Goal: Task Accomplishment & Management: Complete application form

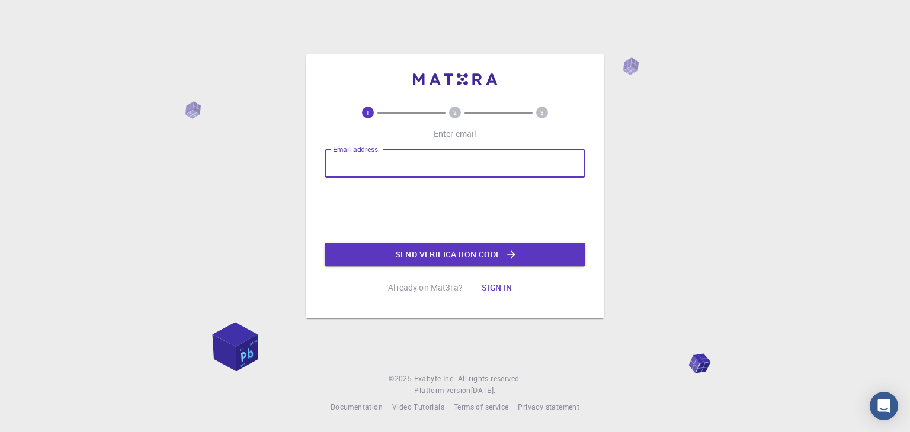
drag, startPoint x: 0, startPoint y: 0, endPoint x: 415, endPoint y: 166, distance: 446.7
click at [415, 166] on input "Email address" at bounding box center [455, 163] width 261 height 28
type input "[EMAIL_ADDRESS][DOMAIN_NAME]"
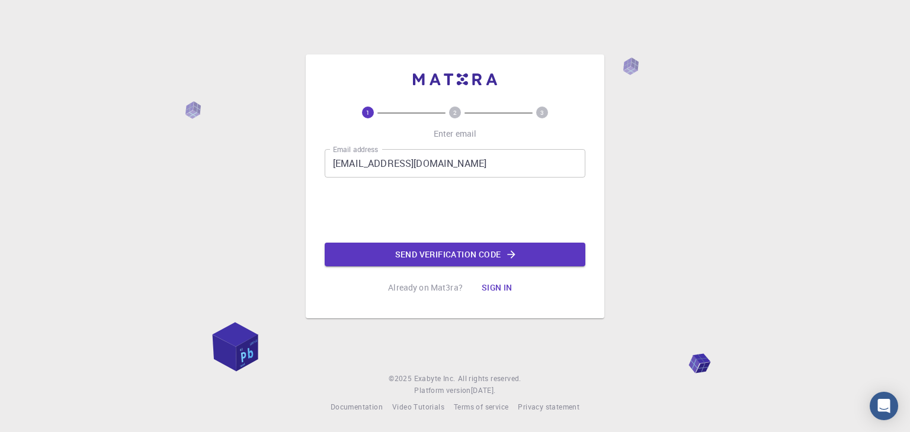
click at [441, 238] on div "Email address [EMAIL_ADDRESS][DOMAIN_NAME] Email address 0cAFcWeA6-kVEx8Fr-DTVO…" at bounding box center [455, 207] width 261 height 117
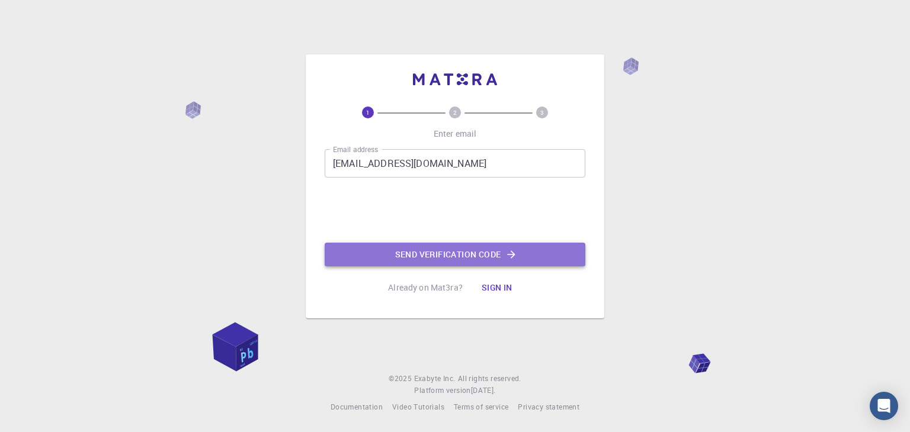
click at [450, 251] on button "Send verification code" at bounding box center [455, 255] width 261 height 24
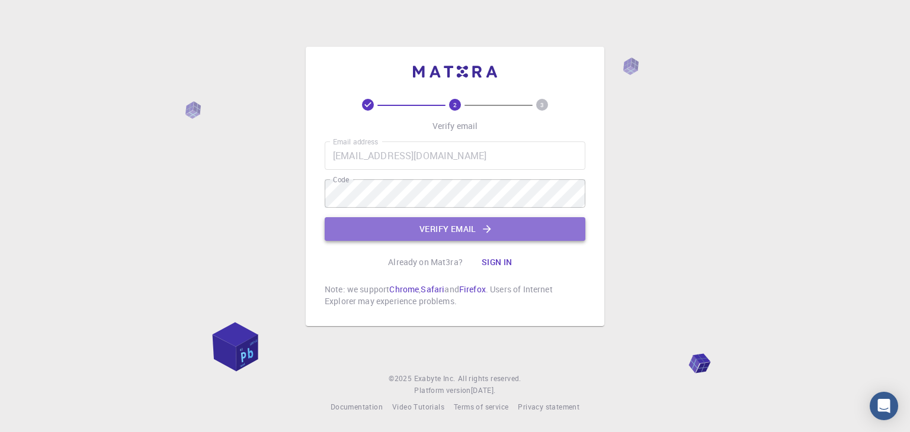
click at [468, 232] on button "Verify email" at bounding box center [455, 229] width 261 height 24
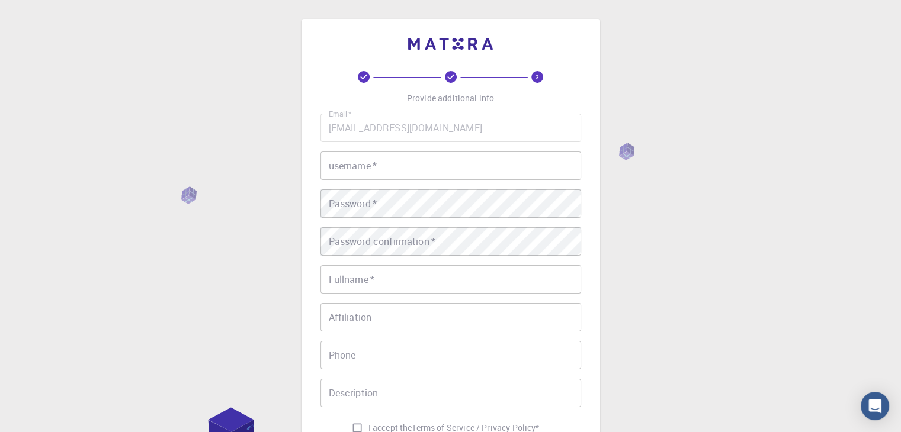
click at [492, 188] on div "Email   * [EMAIL_ADDRESS][DOMAIN_NAME] Email   * username   * username   * Pass…" at bounding box center [450, 277] width 261 height 326
click at [504, 176] on input "username   *" at bounding box center [450, 166] width 261 height 28
type input "ش"
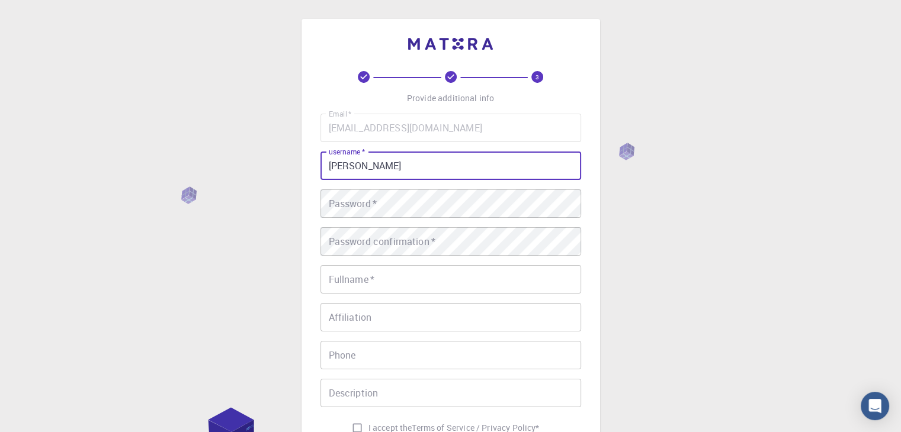
type input "[PERSON_NAME]"
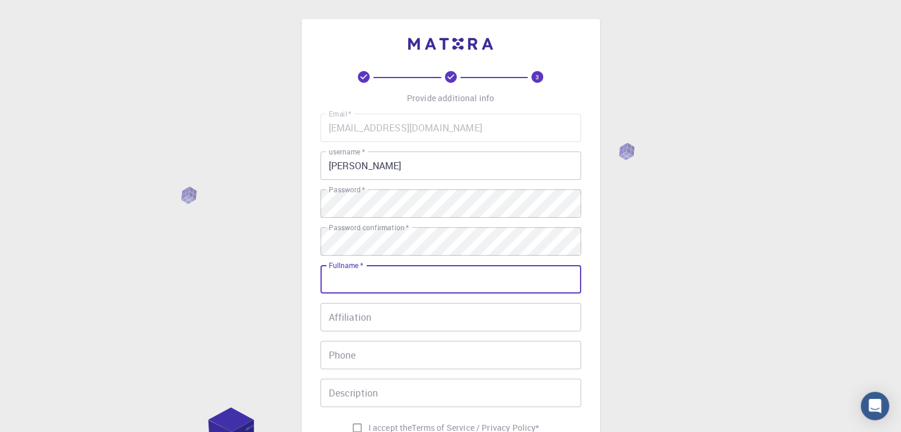
click at [561, 290] on input "Fullname   *" at bounding box center [450, 279] width 261 height 28
type input "[PERSON_NAME]"
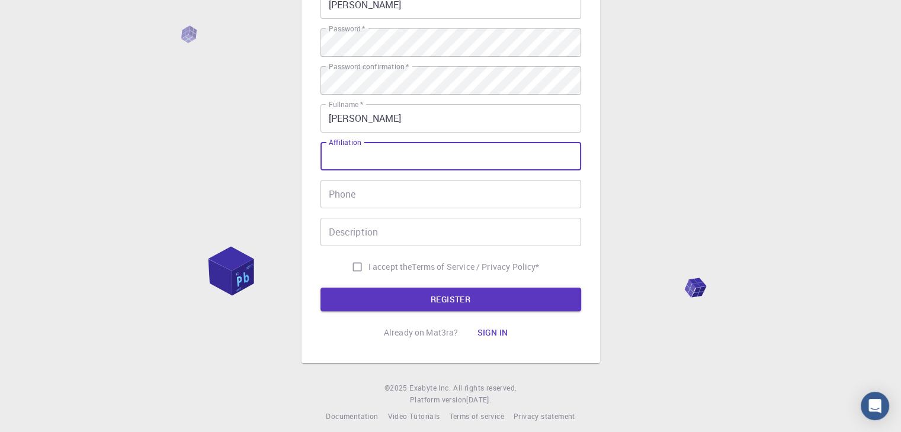
scroll to position [163, 0]
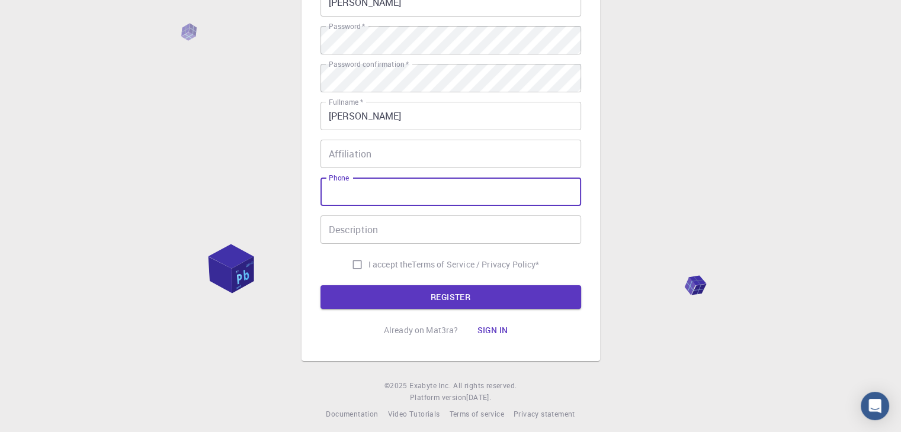
click at [525, 195] on input "Phone" at bounding box center [450, 192] width 261 height 28
click at [332, 190] on input "01127648265" at bounding box center [450, 192] width 261 height 28
type input "[PHONE_NUMBER]"
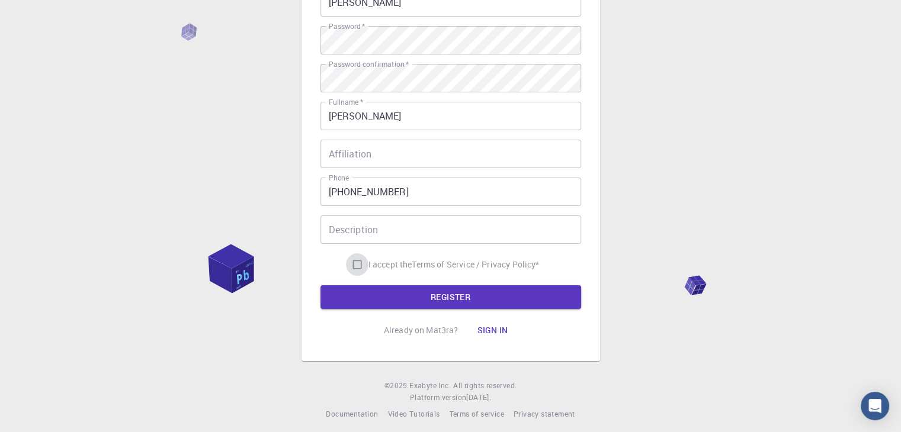
click at [352, 257] on input "I accept the Terms of Service / Privacy Policy *" at bounding box center [357, 264] width 23 height 23
checkbox input "true"
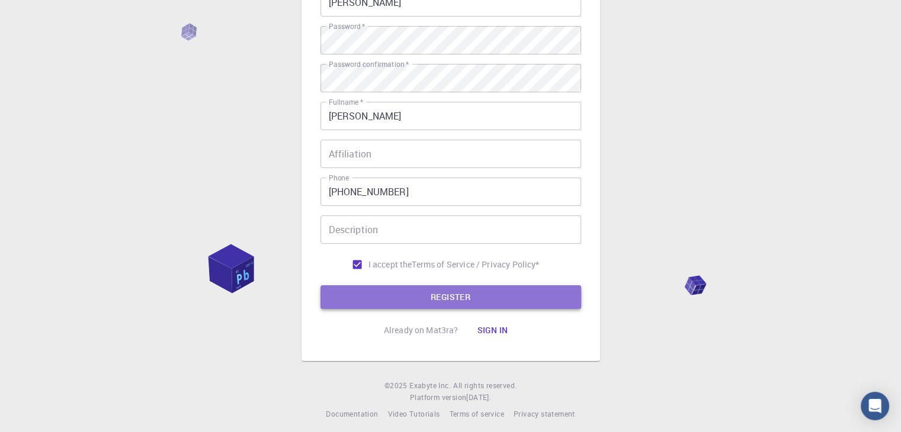
click at [376, 290] on button "REGISTER" at bounding box center [450, 297] width 261 height 24
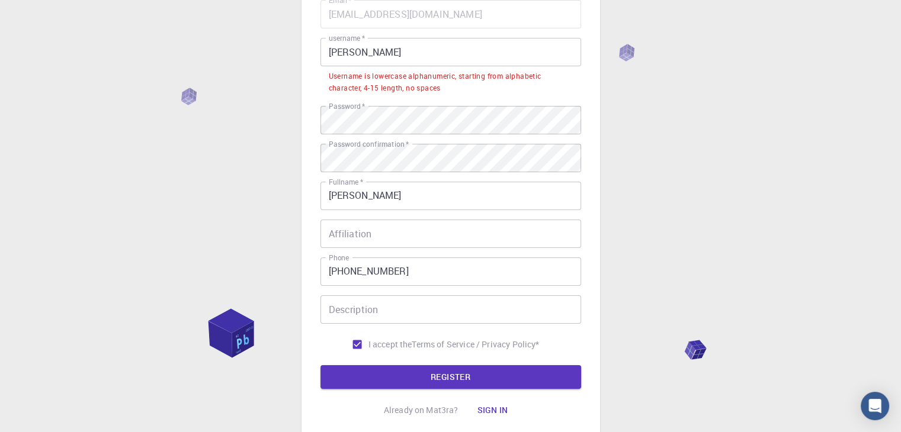
scroll to position [108, 0]
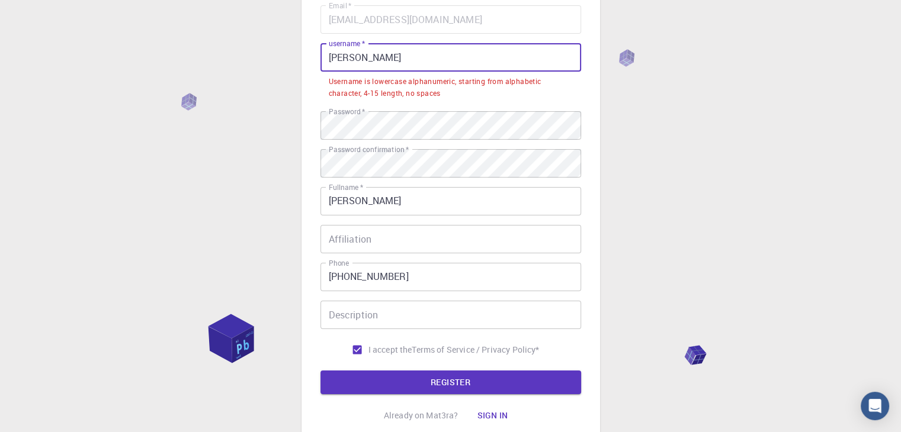
click at [429, 49] on input "[PERSON_NAME]" at bounding box center [450, 57] width 261 height 28
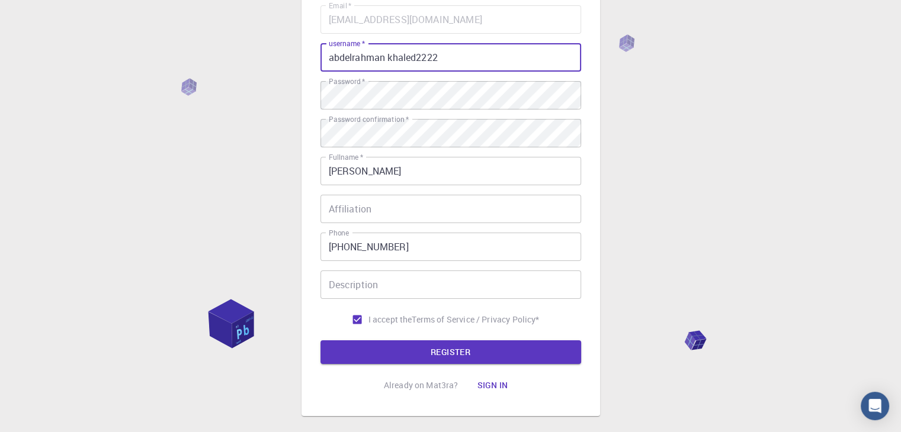
scroll to position [171, 0]
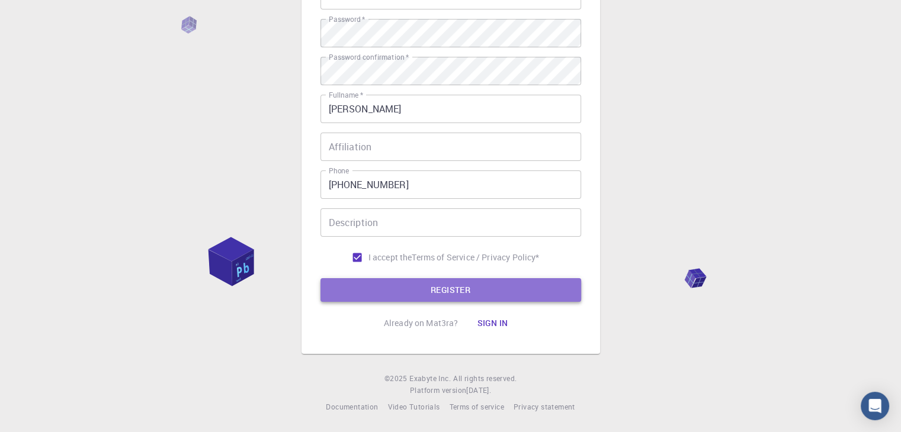
click at [482, 291] on button "REGISTER" at bounding box center [450, 290] width 261 height 24
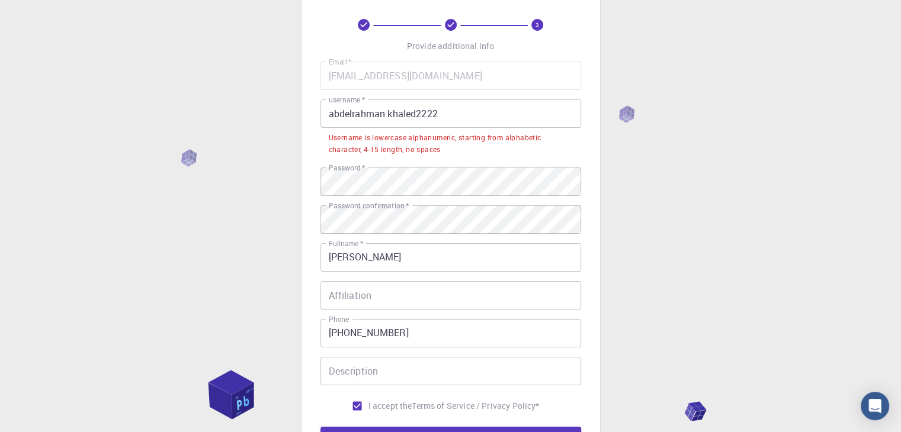
scroll to position [52, 0]
click at [387, 113] on input "abdelrahman khaled2222" at bounding box center [450, 114] width 261 height 28
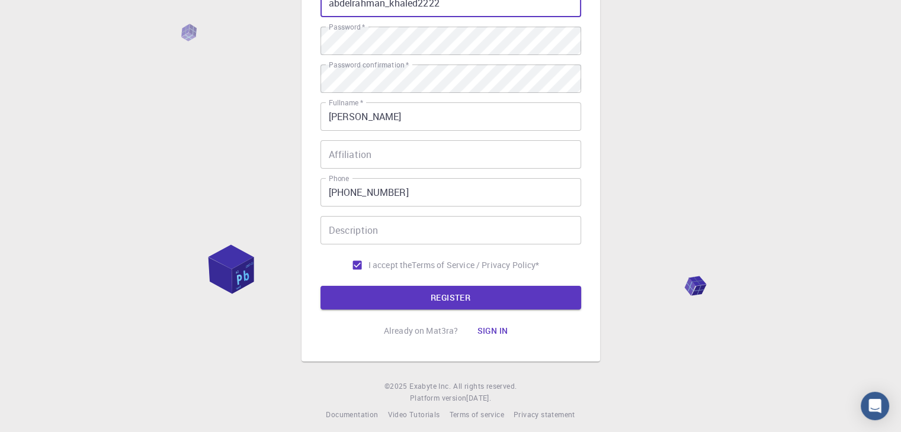
scroll to position [169, 0]
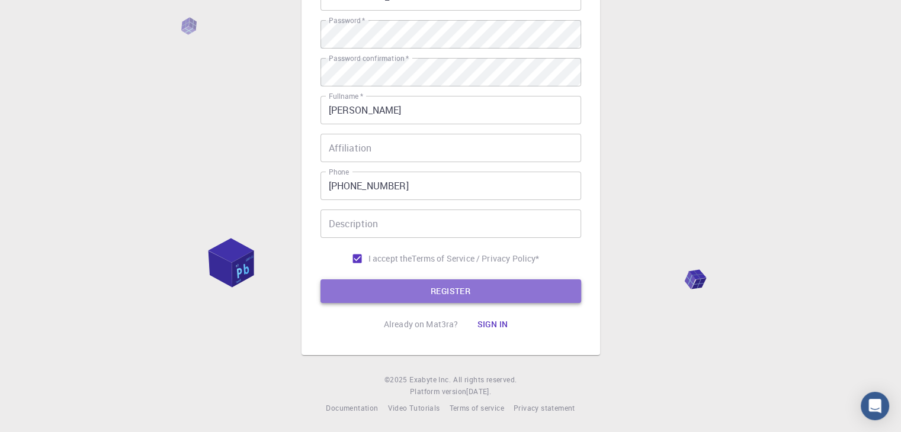
click at [438, 292] on button "REGISTER" at bounding box center [450, 292] width 261 height 24
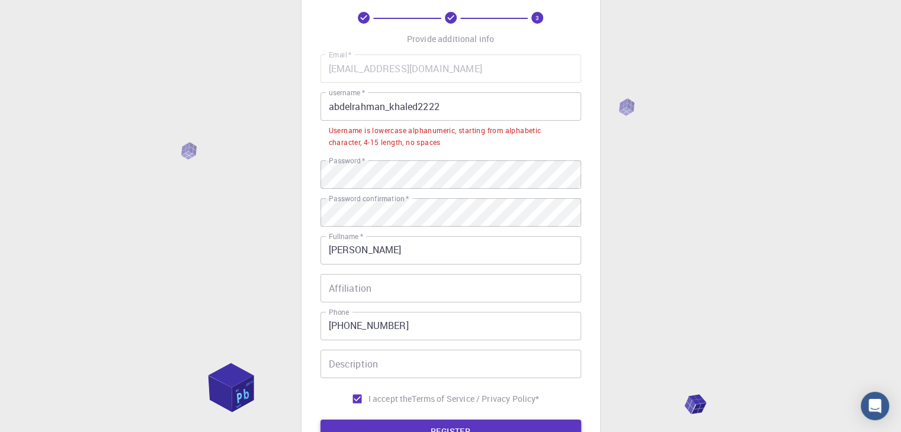
scroll to position [58, 0]
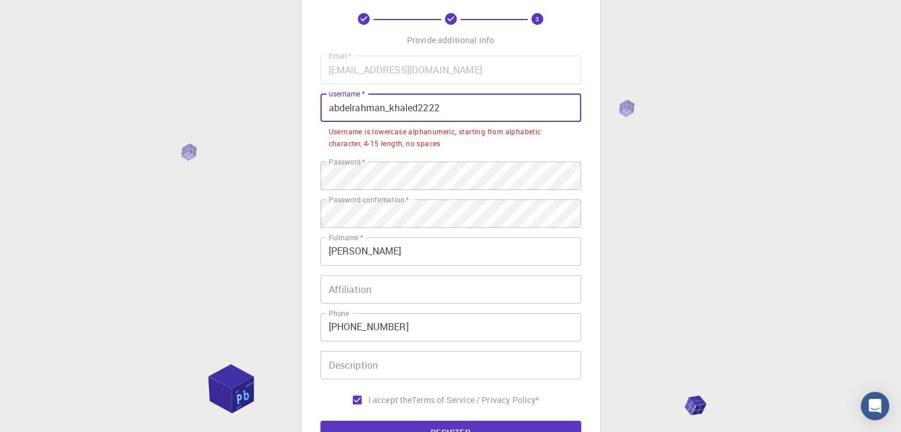
click at [431, 99] on input "abdelrahman_khaled2222" at bounding box center [450, 108] width 261 height 28
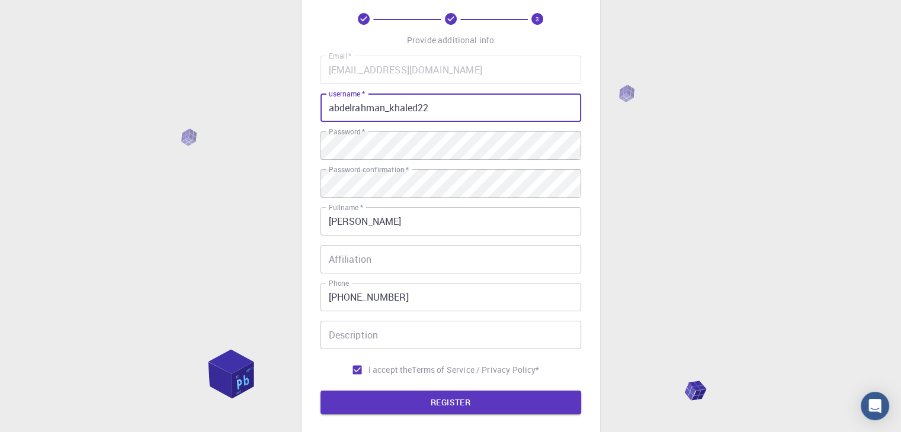
click at [332, 110] on input "abdelrahman_khaled22" at bounding box center [450, 108] width 261 height 28
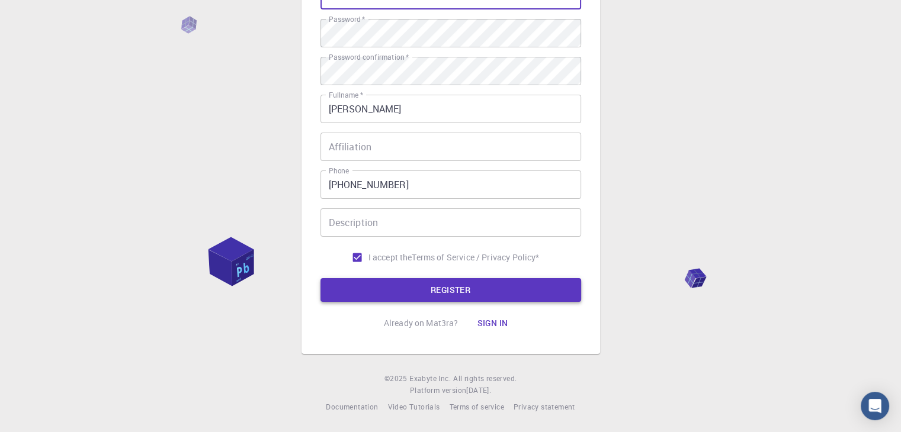
click at [422, 290] on button "REGISTER" at bounding box center [450, 290] width 261 height 24
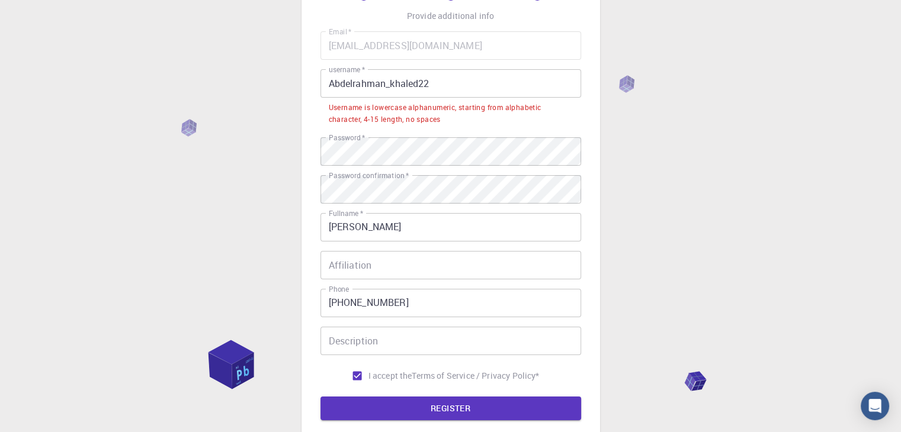
scroll to position [82, 0]
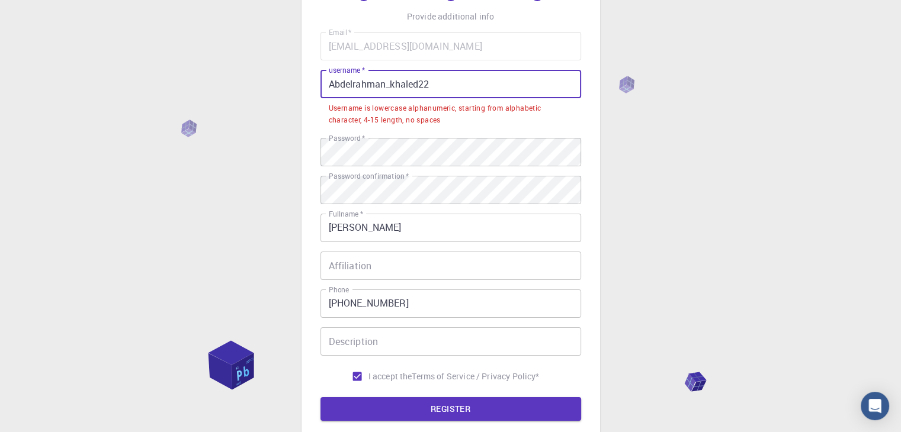
click at [415, 88] on input "Abdelrahman_khaled22" at bounding box center [450, 84] width 261 height 28
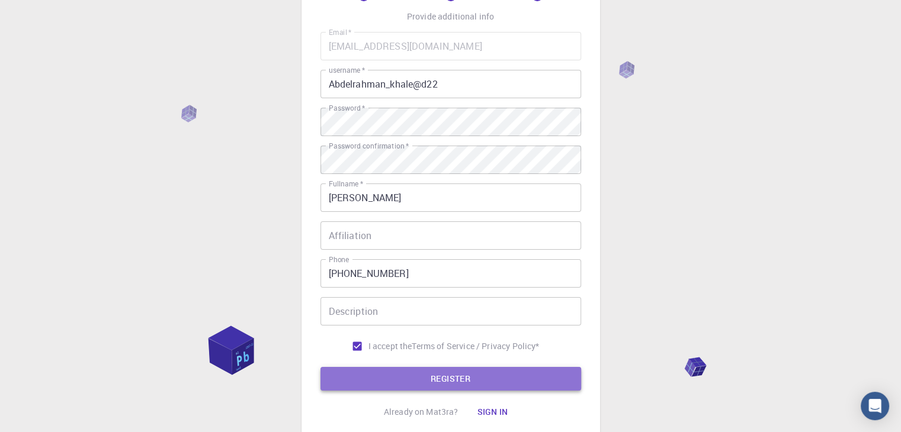
click at [444, 368] on button "REGISTER" at bounding box center [450, 379] width 261 height 24
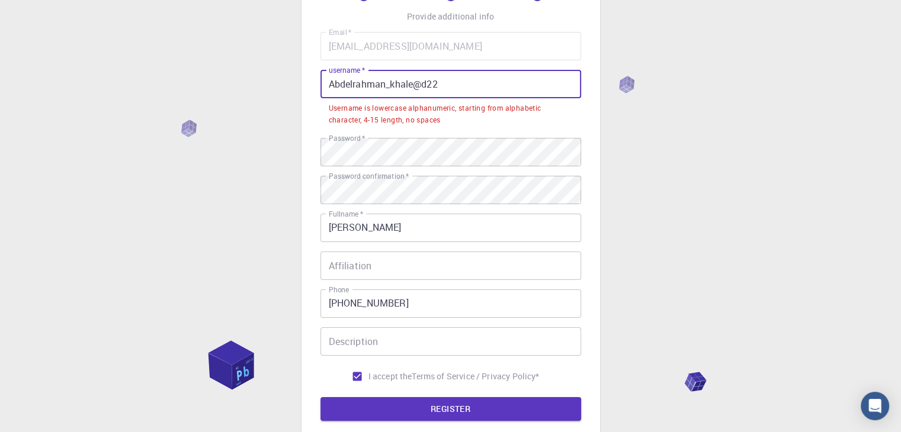
click at [422, 81] on input "Abdelrahman_khale@d22" at bounding box center [450, 84] width 261 height 28
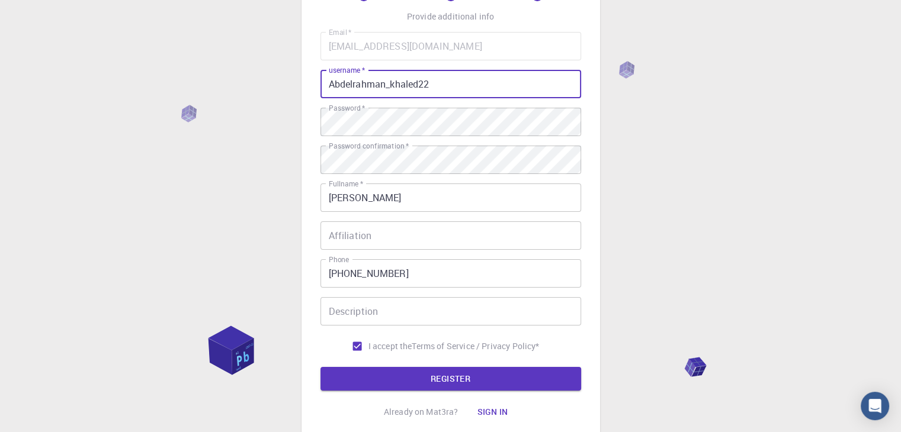
click at [389, 89] on input "Abdelrahman_khaled22" at bounding box center [450, 84] width 261 height 28
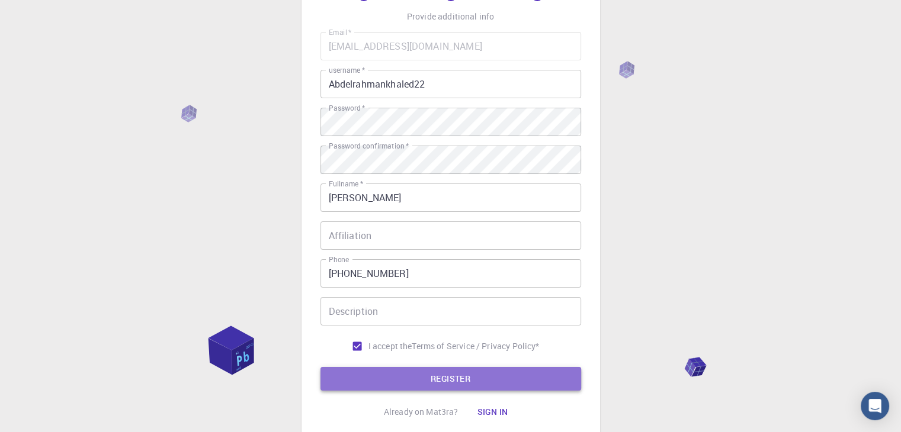
click at [472, 385] on button "REGISTER" at bounding box center [450, 379] width 261 height 24
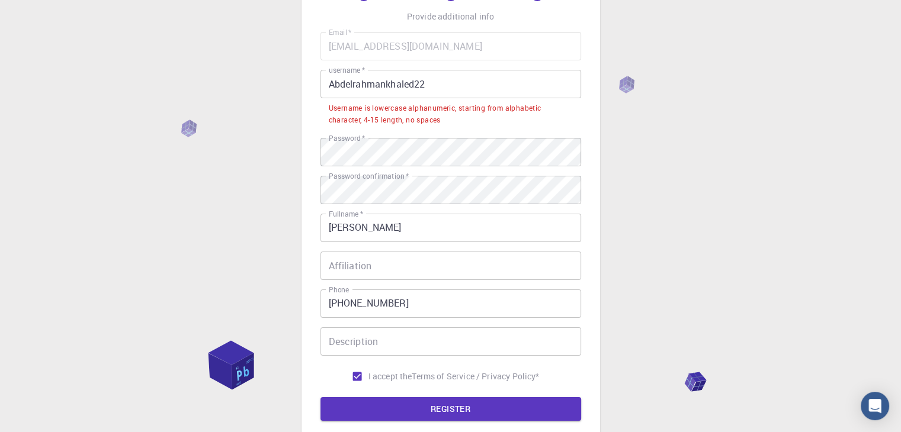
click at [457, 91] on input "Abdelrahmankhaled22" at bounding box center [450, 84] width 261 height 28
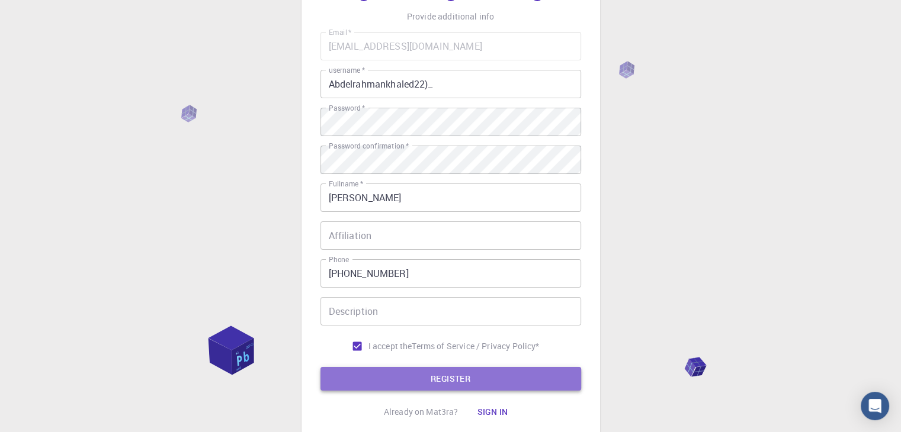
click at [528, 376] on button "REGISTER" at bounding box center [450, 379] width 261 height 24
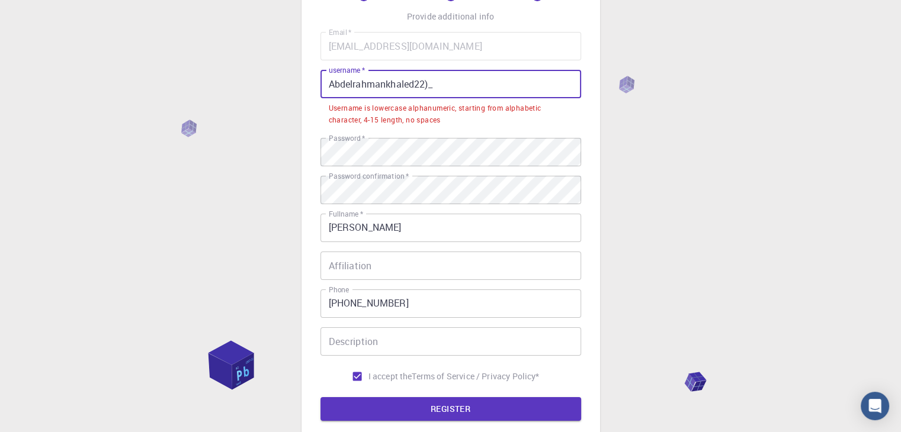
click at [431, 81] on input "Abdelrahmankhaled22)_" at bounding box center [450, 84] width 261 height 28
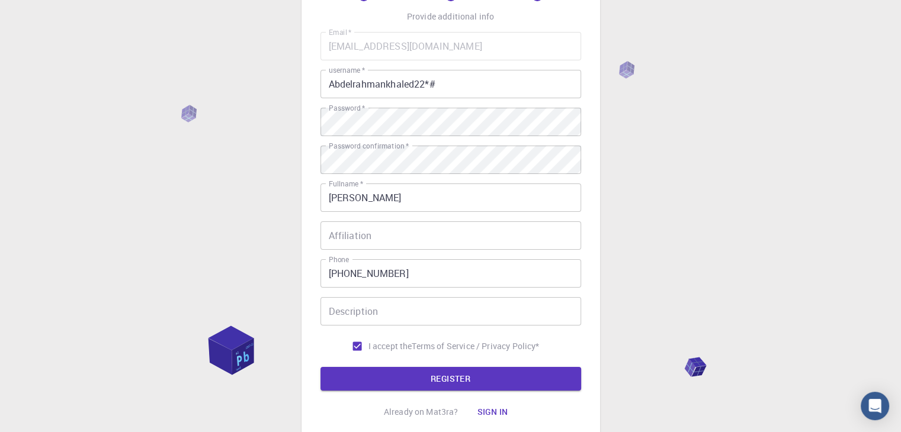
click at [533, 365] on form "Email   * [EMAIL_ADDRESS][DOMAIN_NAME] Email   * username   * Abdelrahmankhaled…" at bounding box center [450, 211] width 261 height 359
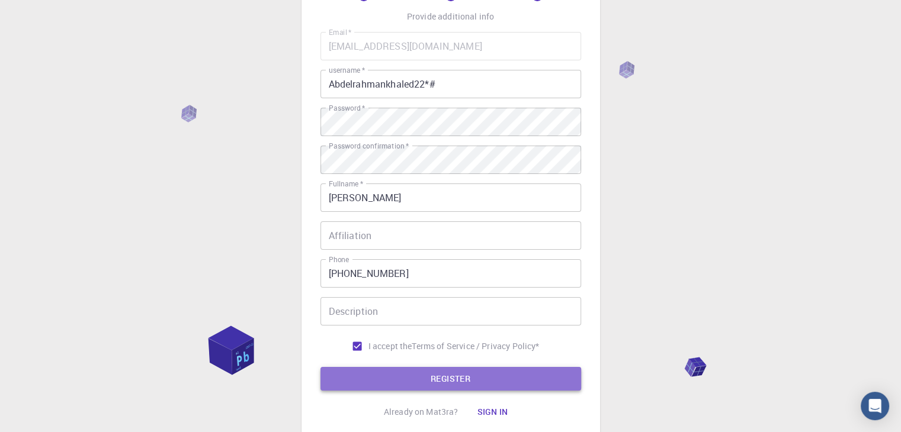
click at [534, 370] on button "REGISTER" at bounding box center [450, 379] width 261 height 24
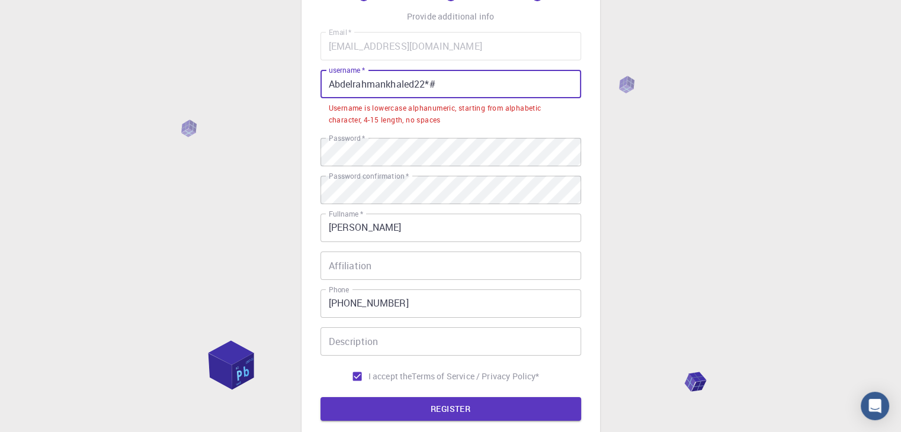
click at [424, 82] on input "Abdelrahmankhaled22*#" at bounding box center [450, 84] width 261 height 28
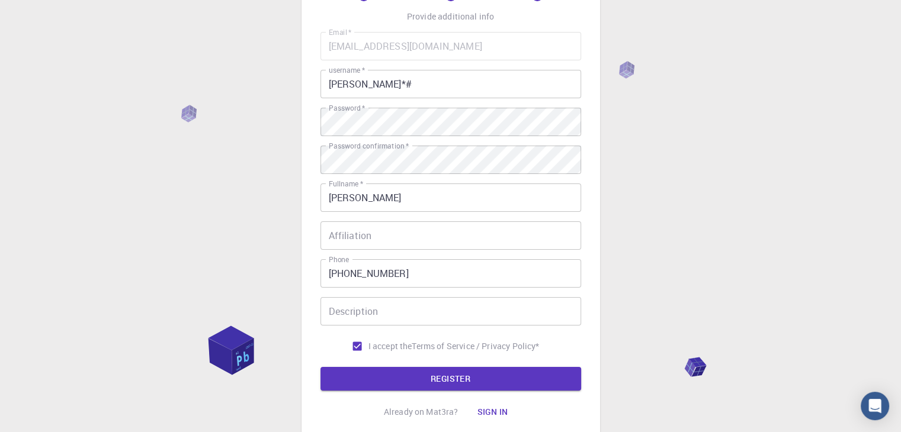
click at [450, 399] on div "3 Provide additional info Email   * [EMAIL_ADDRESS][DOMAIN_NAME] Email   * user…" at bounding box center [450, 206] width 261 height 435
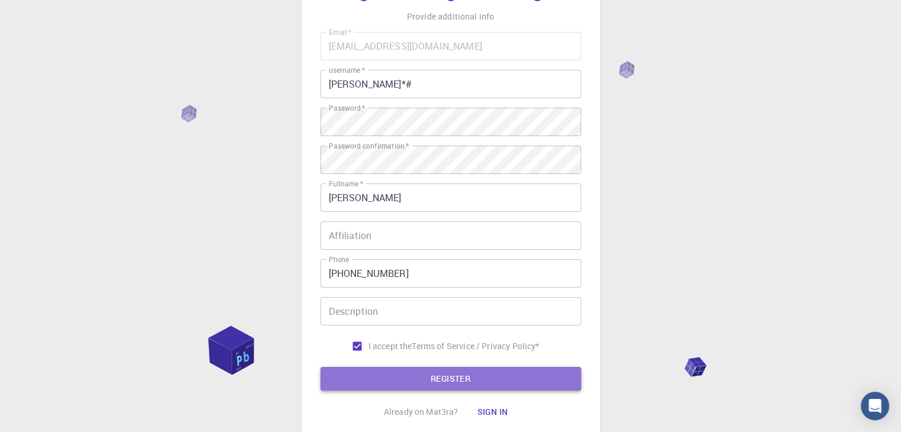
click at [485, 378] on button "REGISTER" at bounding box center [450, 379] width 261 height 24
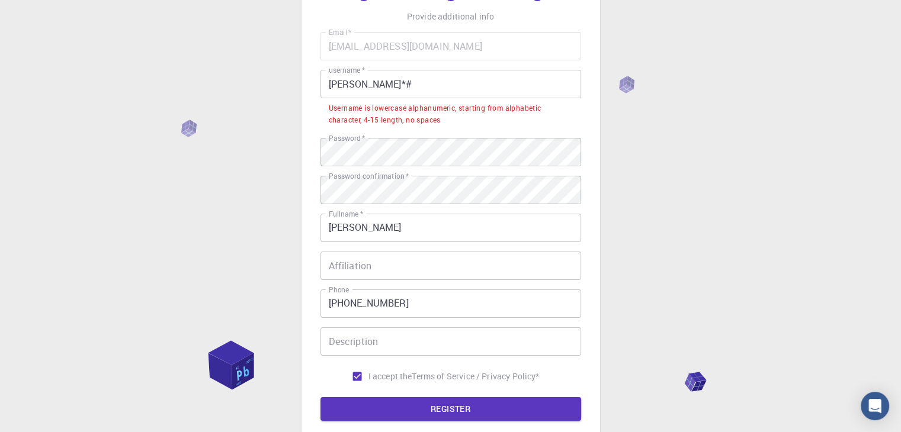
click at [403, 91] on input "[PERSON_NAME]*#" at bounding box center [450, 84] width 261 height 28
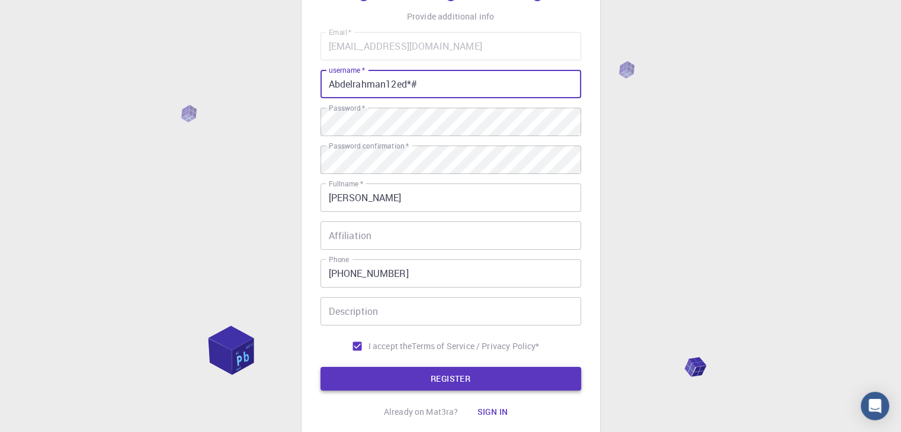
click at [548, 377] on button "REGISTER" at bounding box center [450, 379] width 261 height 24
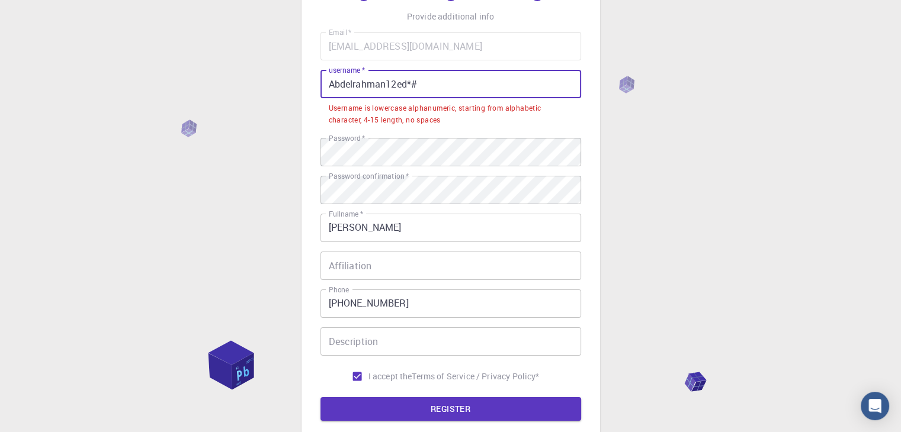
click at [400, 84] on input "Abdelrahman12ed*#" at bounding box center [450, 84] width 261 height 28
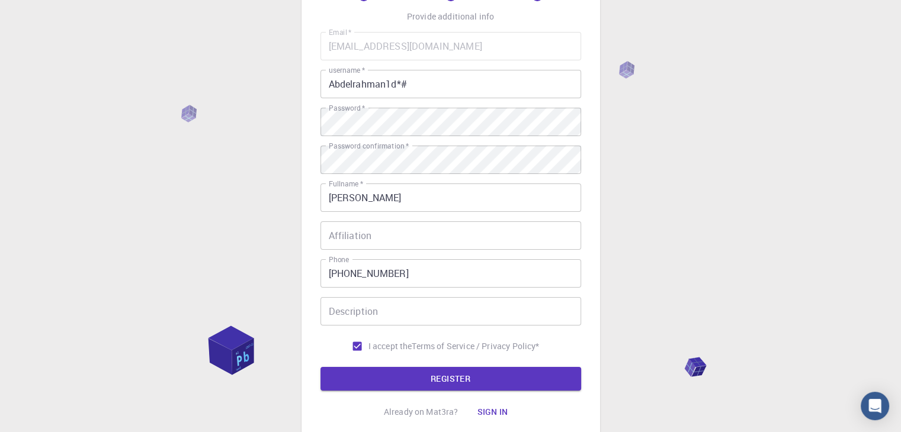
click at [493, 392] on div "3 Provide additional info Email   * [EMAIL_ADDRESS][DOMAIN_NAME] Email   * user…" at bounding box center [450, 206] width 261 height 435
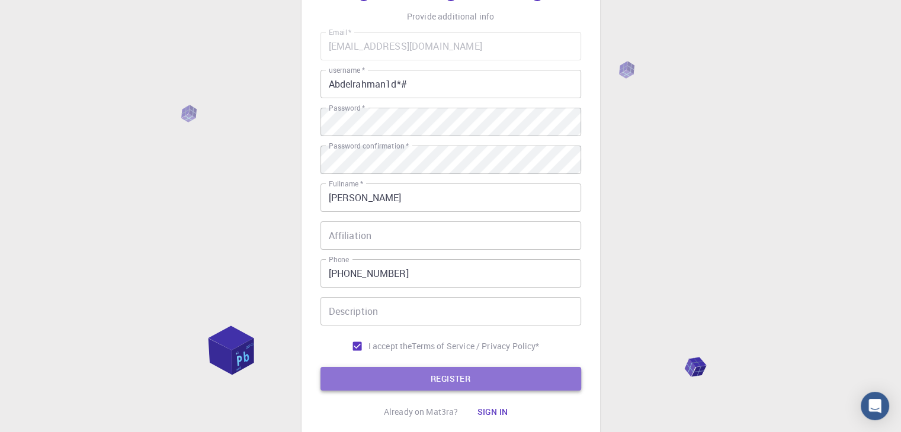
click at [504, 383] on button "REGISTER" at bounding box center [450, 379] width 261 height 24
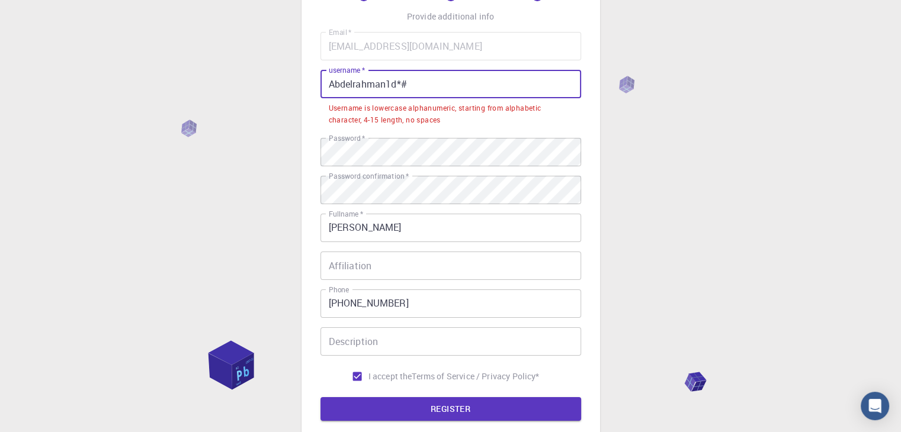
click at [397, 79] on input "Abdelrahman1d*#" at bounding box center [450, 84] width 261 height 28
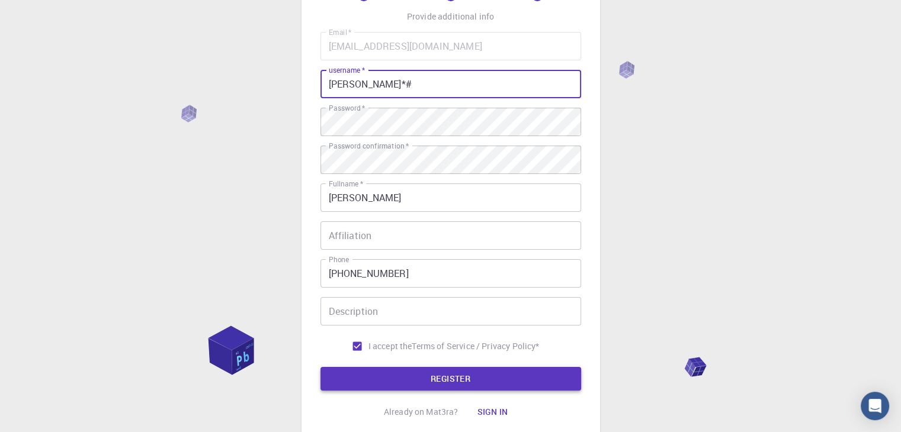
type input "[PERSON_NAME]*#"
click at [526, 389] on button "REGISTER" at bounding box center [450, 379] width 261 height 24
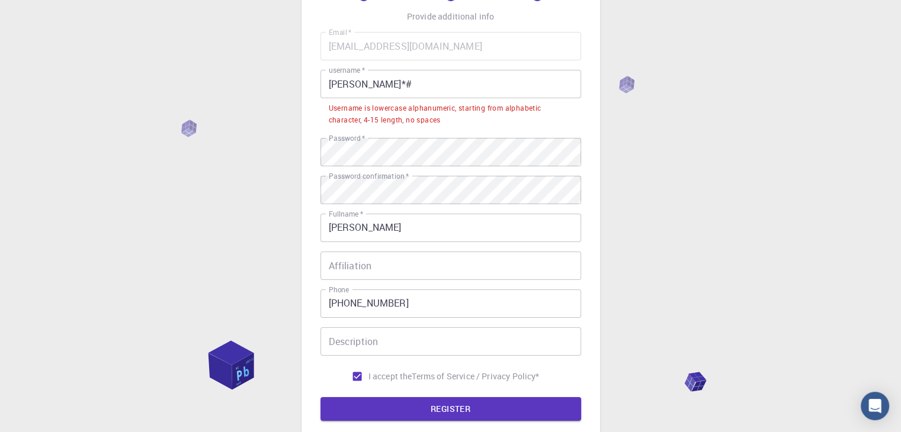
click at [531, 384] on label "I accept the Terms of Service / Privacy Policy *" at bounding box center [443, 376] width 194 height 23
click at [368, 384] on input "I accept the Terms of Service / Privacy Policy *" at bounding box center [357, 376] width 23 height 23
click at [531, 384] on label "I accept the Terms of Service / Privacy Policy *" at bounding box center [443, 376] width 194 height 23
click at [368, 384] on input "I accept the Terms of Service / Privacy Policy *" at bounding box center [357, 376] width 23 height 23
checkbox input "true"
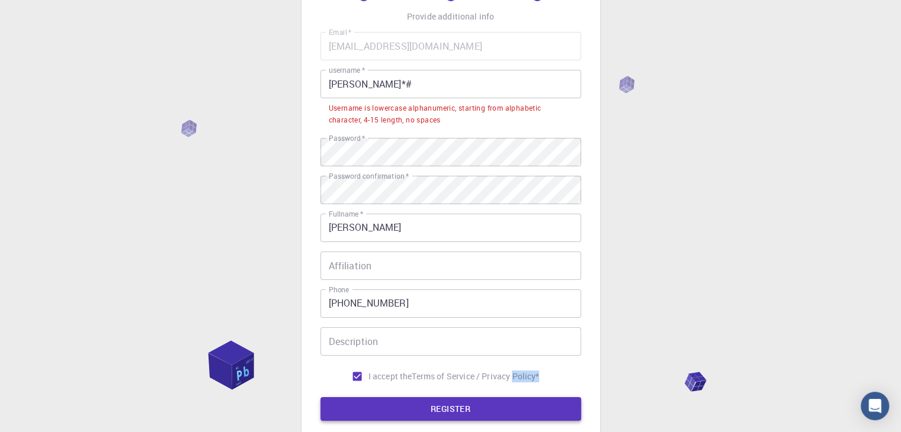
click at [548, 413] on button "REGISTER" at bounding box center [450, 409] width 261 height 24
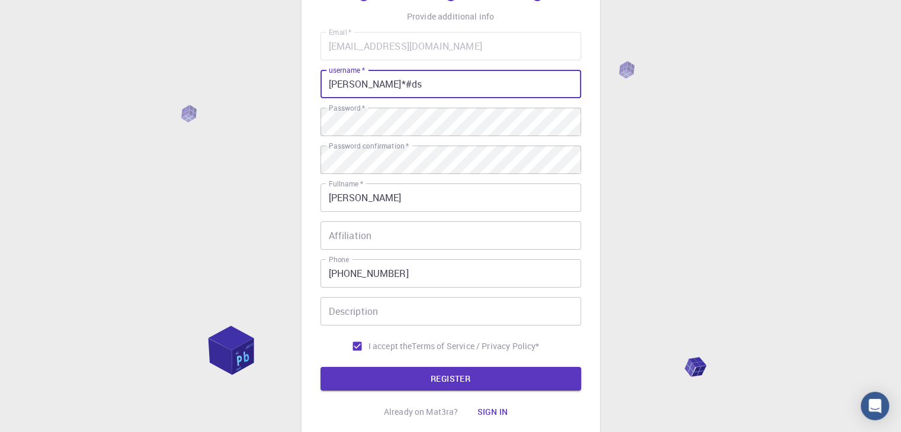
click at [397, 85] on input "[PERSON_NAME]*#ds" at bounding box center [450, 84] width 261 height 28
click at [535, 384] on button "REGISTER" at bounding box center [450, 379] width 261 height 24
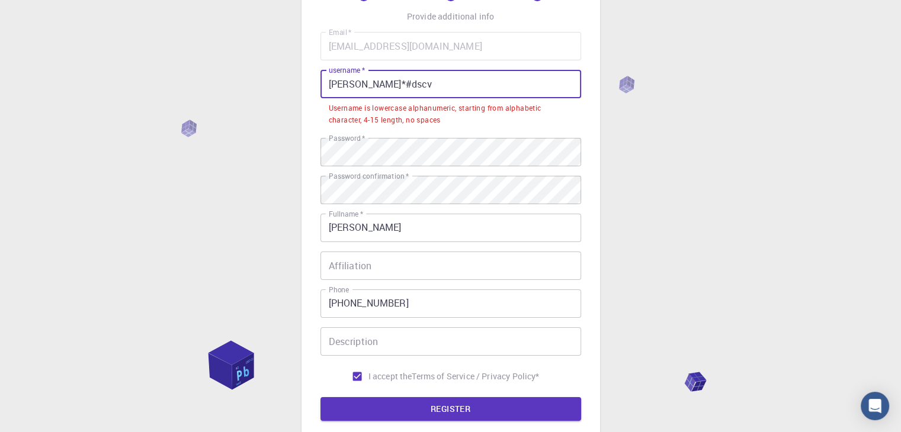
click at [429, 90] on input "[PERSON_NAME]*#dscv" at bounding box center [450, 84] width 261 height 28
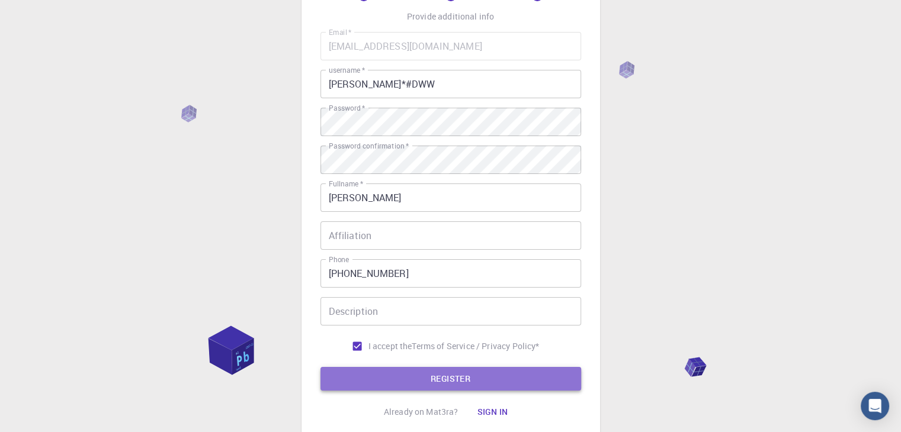
click at [544, 373] on button "REGISTER" at bounding box center [450, 379] width 261 height 24
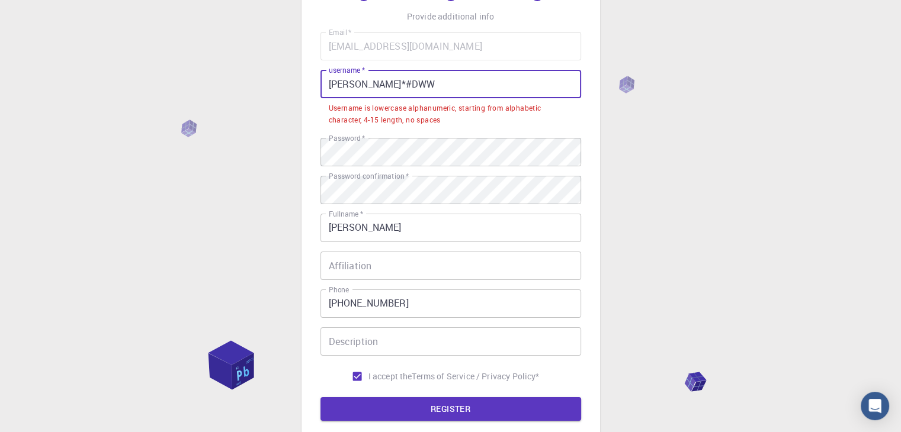
click at [373, 84] on input "[PERSON_NAME]*#DWW" at bounding box center [450, 84] width 261 height 28
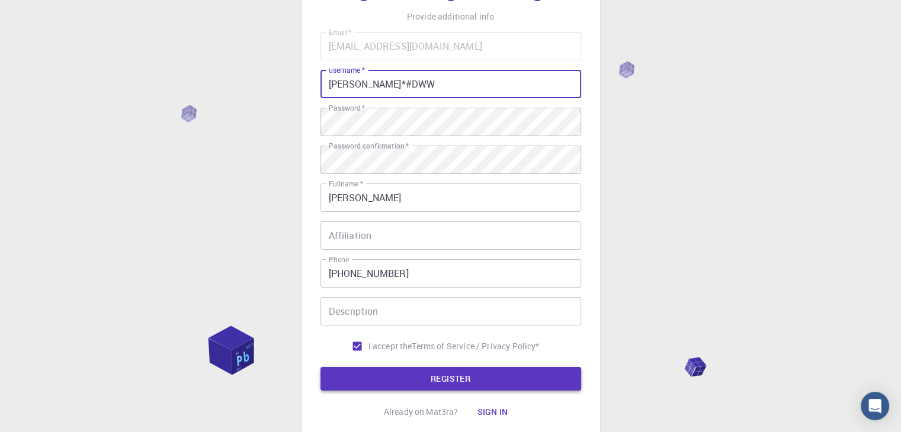
click at [501, 373] on button "REGISTER" at bounding box center [450, 379] width 261 height 24
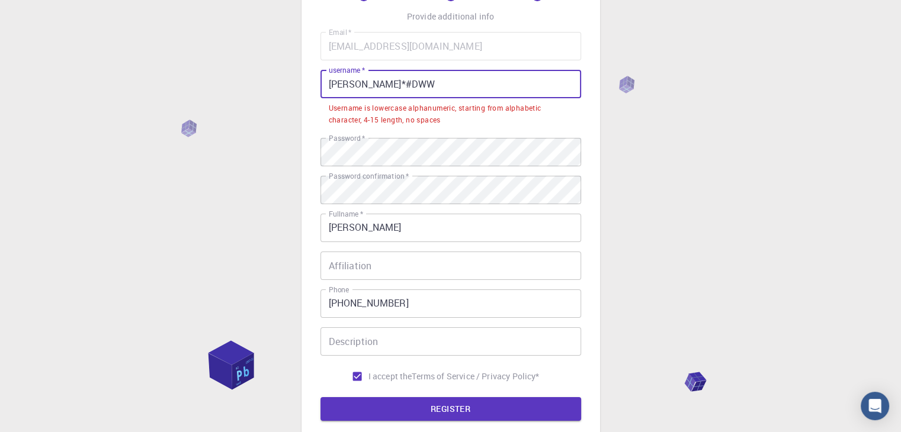
click at [351, 82] on input "[PERSON_NAME]*#DWW" at bounding box center [450, 84] width 261 height 28
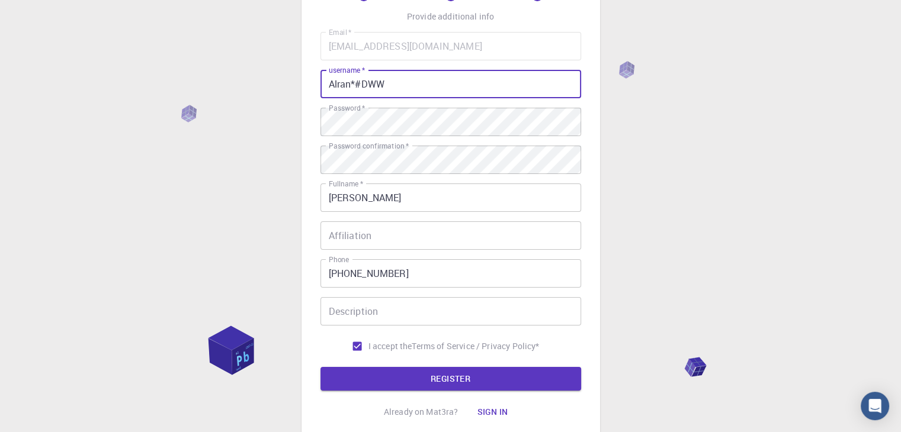
click at [429, 88] on input "Alran*#DWW" at bounding box center [450, 84] width 261 height 28
type input "Alran*#DWW21"
click at [482, 380] on button "REGISTER" at bounding box center [450, 379] width 261 height 24
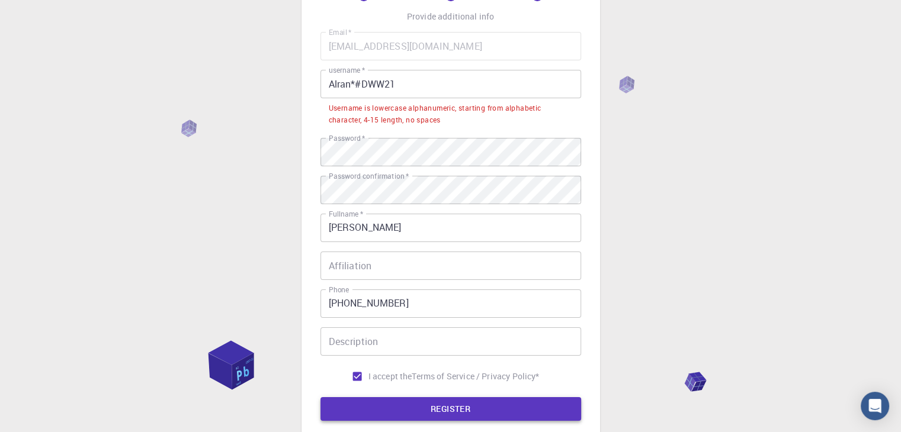
click at [482, 380] on p "Terms of Service / Privacy Policy *" at bounding box center [475, 377] width 127 height 12
